Goal: Task Accomplishment & Management: Manage account settings

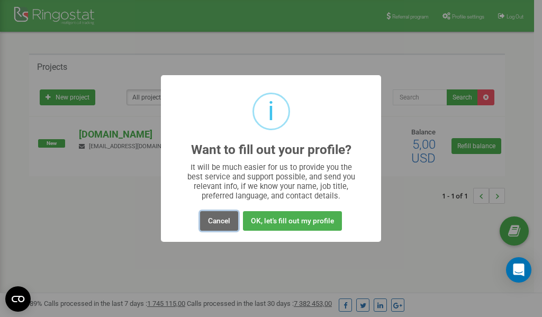
click at [220, 221] on button "Cancel" at bounding box center [219, 221] width 38 height 20
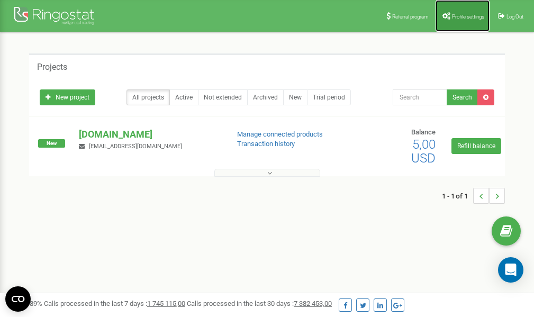
click at [465, 14] on span "Profile settings" at bounding box center [468, 17] width 32 height 6
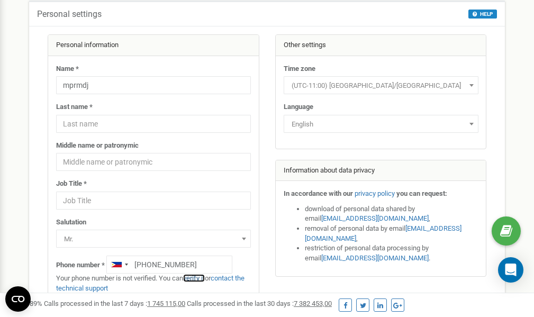
click at [198, 279] on link "verify it" at bounding box center [194, 278] width 22 height 8
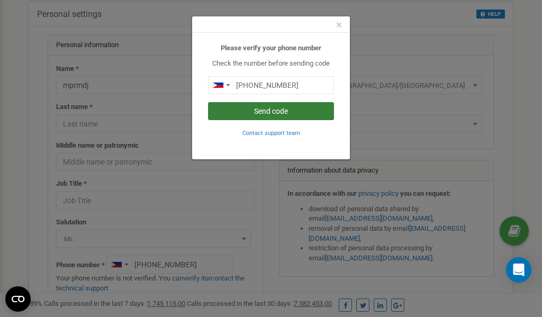
click at [268, 114] on button "Send code" at bounding box center [271, 111] width 126 height 18
